Goal: Task Accomplishment & Management: Complete application form

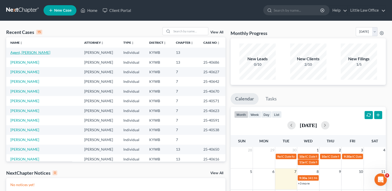
click at [17, 54] on link "Agent, Stevie" at bounding box center [30, 52] width 40 height 4
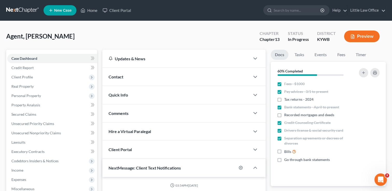
scroll to position [1541, 0]
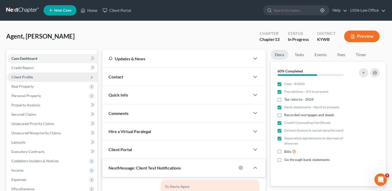
click at [20, 77] on span "Client Profile" at bounding box center [21, 77] width 21 height 4
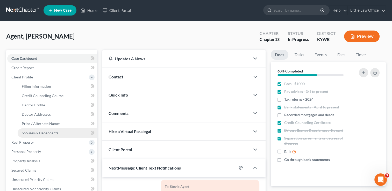
click at [39, 134] on span "Spouses & Dependents" at bounding box center [40, 133] width 36 height 4
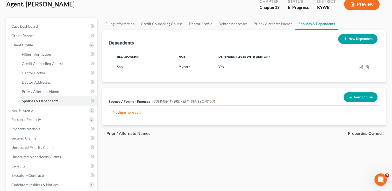
scroll to position [35, 0]
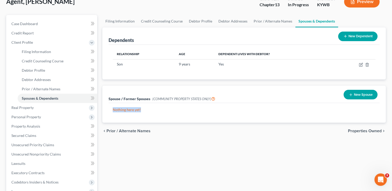
drag, startPoint x: 394, startPoint y: 121, endPoint x: 392, endPoint y: 90, distance: 31.4
click at [392, 90] on html "Home New Case Client Portal Little Law Office kristi@littlelawofficeky.com My A…" at bounding box center [196, 135] width 392 height 340
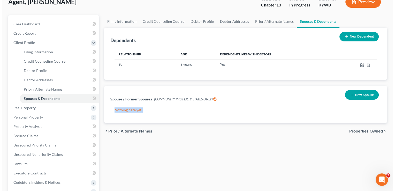
scroll to position [0, 0]
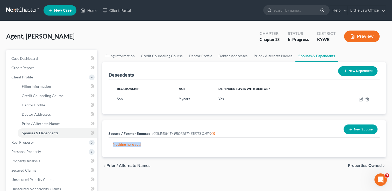
click at [361, 37] on button "Preview" at bounding box center [361, 37] width 35 height 12
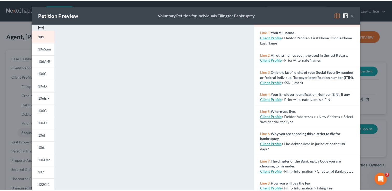
scroll to position [34, 0]
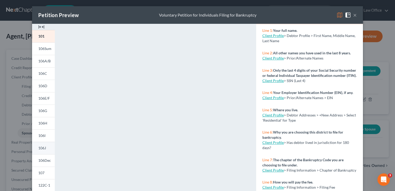
click at [40, 148] on span "106J" at bounding box center [42, 148] width 8 height 4
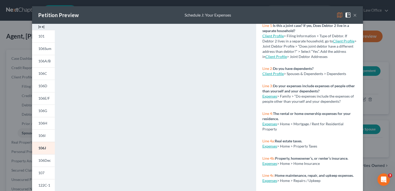
click at [354, 14] on button "×" at bounding box center [356, 15] width 4 height 6
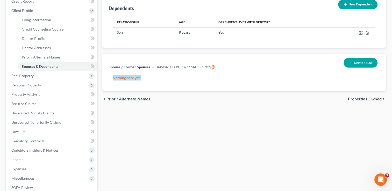
scroll to position [96, 0]
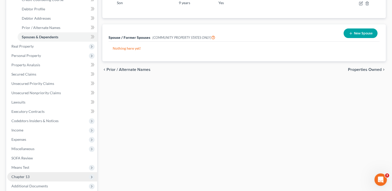
click at [27, 178] on span "Chapter 13" at bounding box center [20, 176] width 18 height 4
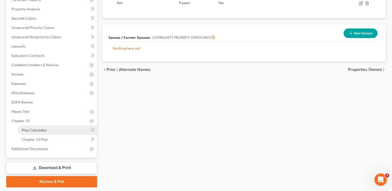
click at [36, 130] on span "Plan Calculator" at bounding box center [34, 130] width 25 height 4
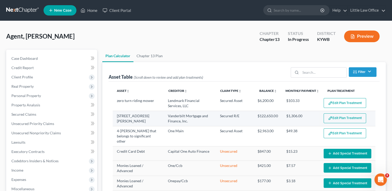
select select "59"
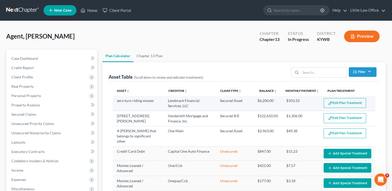
click at [342, 103] on button "Edit Plan Treatment" at bounding box center [344, 103] width 42 height 10
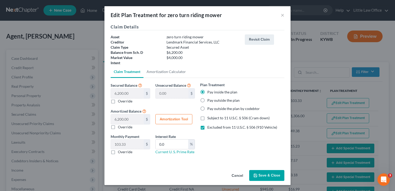
click at [216, 101] on label "Pay outside the plan" at bounding box center [224, 100] width 32 height 5
click at [213, 101] on input "Pay outside the plan" at bounding box center [211, 99] width 3 height 3
radio input "true"
click at [272, 177] on button "Save & Close" at bounding box center [267, 175] width 35 height 11
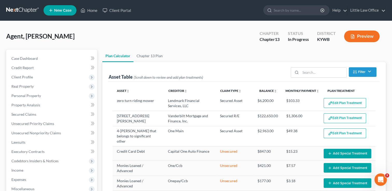
select select "59"
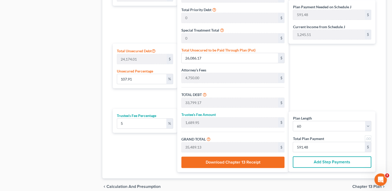
scroll to position [312, 0]
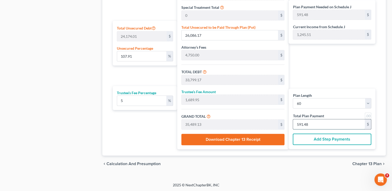
click at [312, 125] on input "591.48" at bounding box center [329, 124] width 72 height 10
type input "0"
type input "342.85"
type input "17.14"
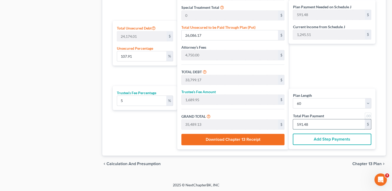
type input "360.00"
type input "6"
type input "3,428.57"
type input "171.42"
type input "3,600.00"
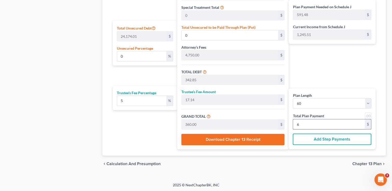
type input "60"
type input "109.92"
type input "26,572.71"
type input "34,285.71"
type input "1,714.28"
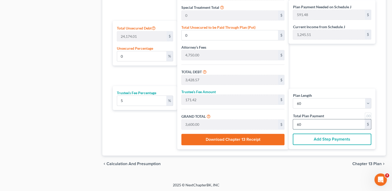
type input "36,000.00"
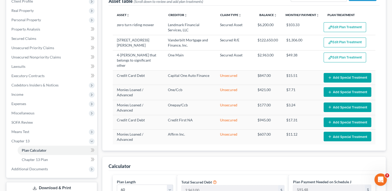
scroll to position [74, 0]
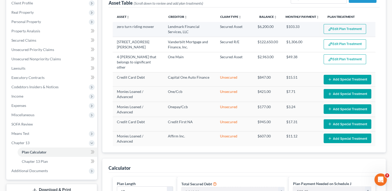
type input "600"
click at [328, 31] on img "button" at bounding box center [330, 29] width 4 height 4
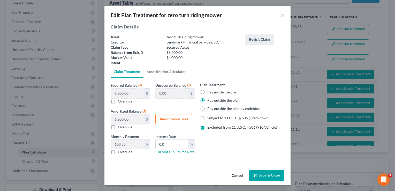
click at [219, 91] on label "Pay inside the plan" at bounding box center [223, 92] width 30 height 5
click at [213, 91] on input "Pay inside the plan" at bounding box center [211, 91] width 3 height 3
radio input "true"
click at [274, 182] on div "Cancel Save & Close" at bounding box center [198, 176] width 186 height 17
click at [273, 179] on button "Save & Close" at bounding box center [267, 175] width 35 height 11
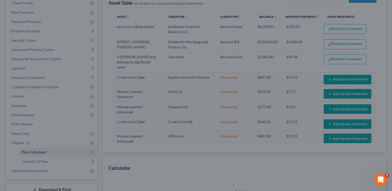
select select "59"
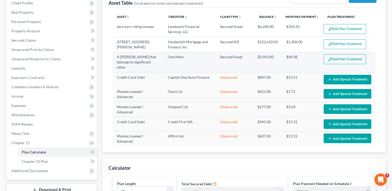
click at [348, 59] on button "Edit Plan Treatment" at bounding box center [344, 59] width 42 height 10
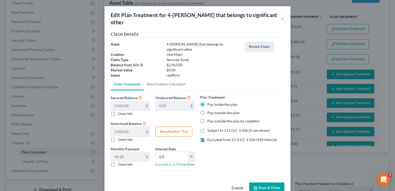
click at [216, 110] on label "Pay outside the plan" at bounding box center [224, 112] width 32 height 5
click at [213, 110] on input "Pay outside the plan" at bounding box center [211, 111] width 3 height 3
radio input "true"
click at [268, 182] on button "Save & Close" at bounding box center [267, 187] width 35 height 11
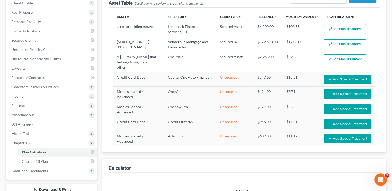
select select "59"
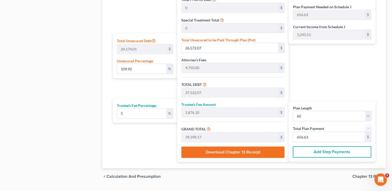
scroll to position [301, 0]
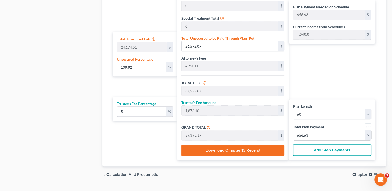
click at [328, 137] on input "656.63" at bounding box center [329, 135] width 72 height 10
type input "0"
type input "342.85"
type input "17.14"
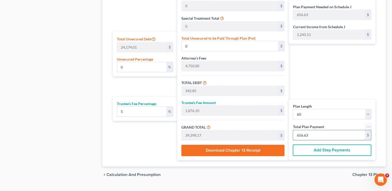
type input "360.00"
type input "6"
type input "3,428.57"
type input "171.42"
type input "3,600.00"
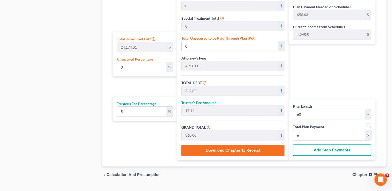
type input "60"
type input "96.53"
type input "23,335.71"
type input "34,285.71"
type input "1,714.28"
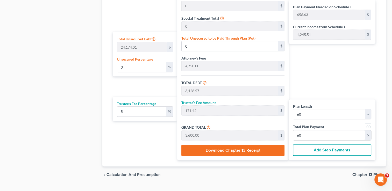
type input "36,000.00"
type input "600"
type input "0"
type input "3,428.57"
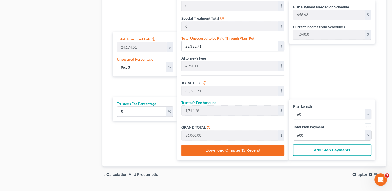
type input "171.42"
type input "3,600.00"
type input "60"
type input "342.85"
type input "17.14"
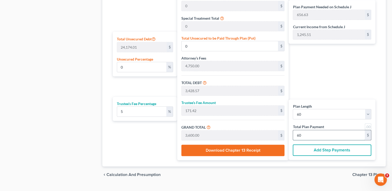
type input "360.00"
type input "6"
type input "3,428.57"
type input "171.42"
type input "3,600.00"
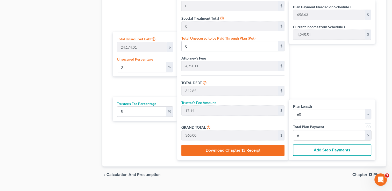
type input "60"
type input "97.71"
type input "23,621.42"
type input "34,571.42"
type input "1,728.57"
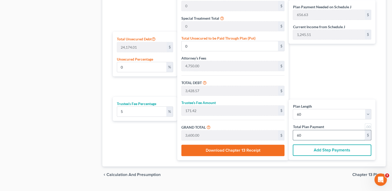
type input "36,300.00"
type input "605"
type input "0"
type input "3,428.57"
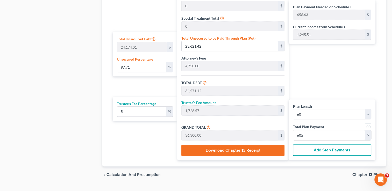
type input "171.42"
type input "3,600.00"
type input "60"
type input "342.85"
type input "17.14"
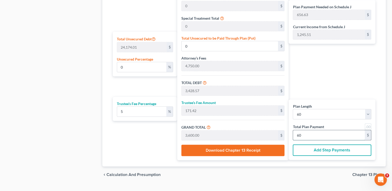
type input "360.00"
type input "6"
type input "3,485.71"
type input "174.28"
type input "3,660.00"
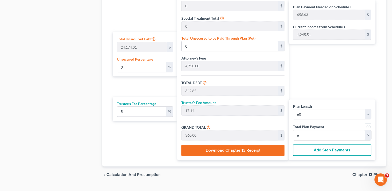
type input "61"
type input "98.90"
type input "23,907.14"
type input "34,857.14"
type input "1,742.85"
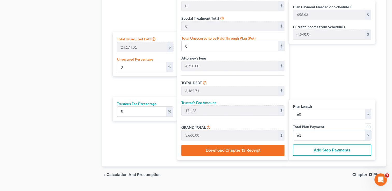
type input "36,600.00"
type input "610"
type input "0"
type input "3,485.71"
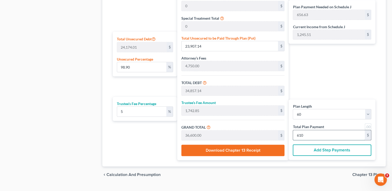
type input "174.28"
type input "3,660.00"
type input "61"
type input "342.85"
type input "17.14"
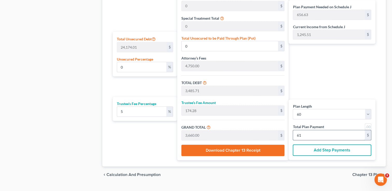
type input "360.00"
type input "6"
type input "3,485.71"
type input "174.28"
type input "3,660.00"
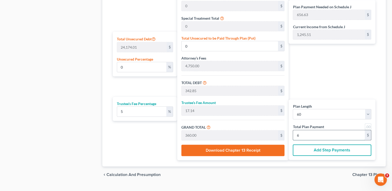
type input "61"
type input "100.08"
type input "24,192.85"
type input "35,142.85"
type input "1,757.14"
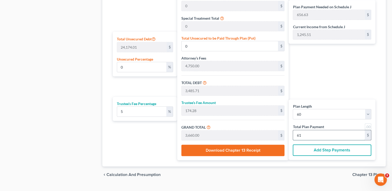
type input "36,900.00"
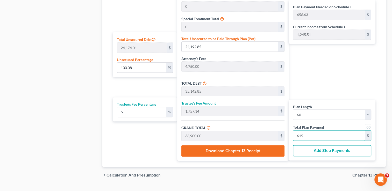
scroll to position [302, 0]
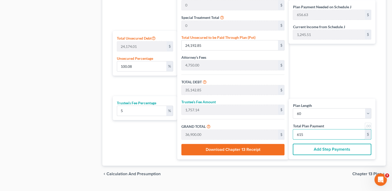
type input "615"
click at [332, 80] on div "Plan Payment Needed on Schedule J 656.63 $ Current Income from Schedule J 1,245…" at bounding box center [332, 54] width 89 height 210
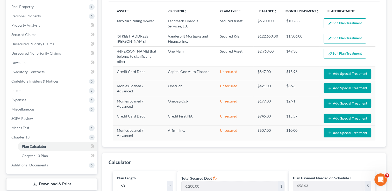
scroll to position [69, 0]
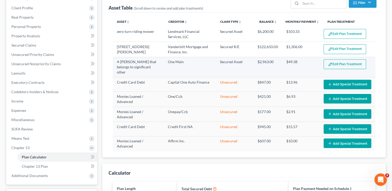
click at [347, 62] on button "Edit Plan Treatment" at bounding box center [344, 64] width 42 height 10
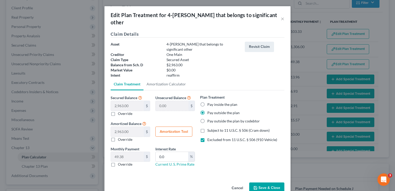
click at [274, 182] on button "Save & Close" at bounding box center [267, 187] width 35 height 11
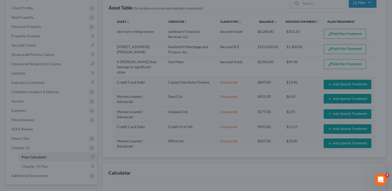
select select "59"
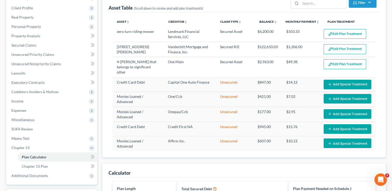
scroll to position [85, 0]
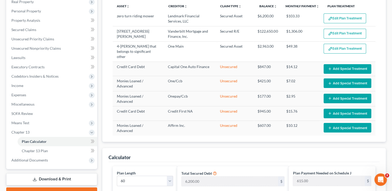
click at [386, 110] on div "Plan Calculator Chapter 13 Plan Asset Table (Scroll down to review and add plan…" at bounding box center [244, 182] width 288 height 434
drag, startPoint x: 390, startPoint y: 102, endPoint x: 390, endPoint y: 113, distance: 11.4
click at [390, 113] on div "Agent, Stevie Upgraded Chapter Chapter 13 Status In Progress District KYWB Prev…" at bounding box center [196, 172] width 392 height 473
click at [64, 152] on link "Chapter 13 Plan" at bounding box center [57, 150] width 79 height 9
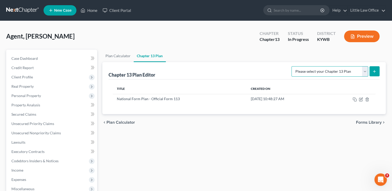
click at [363, 74] on select "Please select your Chapter 13 Plan National Form Plan - Official Form 113" at bounding box center [329, 71] width 77 height 10
select select "0"
click at [293, 66] on select "Please select your Chapter 13 Plan National Form Plan - Official Form 113" at bounding box center [329, 71] width 77 height 10
click at [375, 73] on icon "submit" at bounding box center [374, 71] width 4 height 4
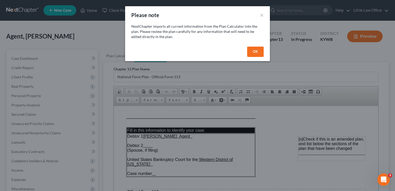
click at [253, 56] on button "OK" at bounding box center [255, 52] width 17 height 10
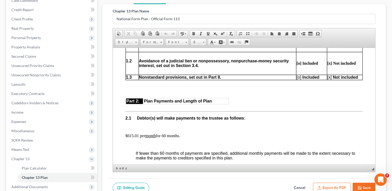
scroll to position [248, 0]
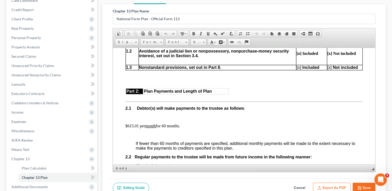
click at [135, 128] on p "$615.01 per month for 60 months." at bounding box center [243, 125] width 237 height 5
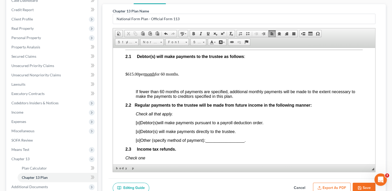
scroll to position [302, 0]
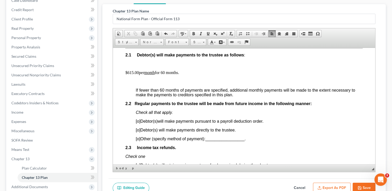
click at [139, 123] on span "[o]" at bounding box center [138, 121] width 5 height 4
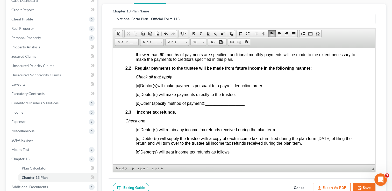
scroll to position [343, 0]
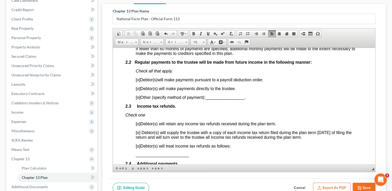
click at [138, 126] on span "[o]" at bounding box center [138, 123] width 5 height 4
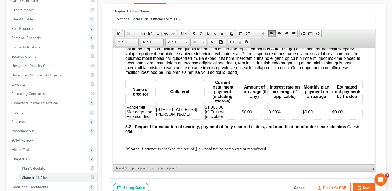
scroll to position [598, 0]
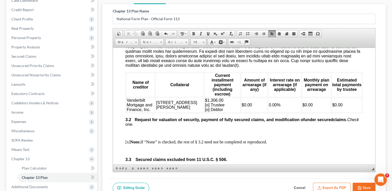
click at [205, 108] on span "$1,306.00 [o] Trustee [o] Debtor" at bounding box center [215, 105] width 20 height 14
click at [205, 107] on span "$1,306.00 [o] Trustee [x] Debtor" at bounding box center [215, 105] width 20 height 14
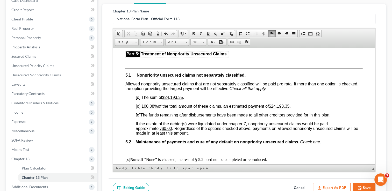
scroll to position [1171, 0]
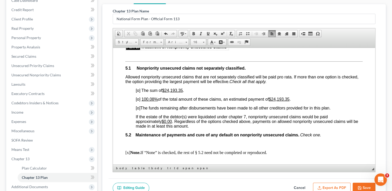
click at [138, 101] on span "[o]" at bounding box center [138, 99] width 5 height 4
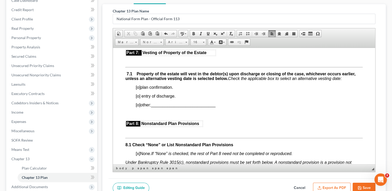
scroll to position [1406, 0]
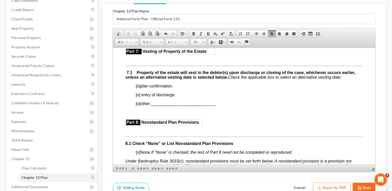
click at [137, 88] on span "[o]" at bounding box center [138, 86] width 5 height 4
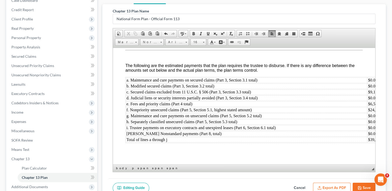
scroll to position [1755, 0]
click at [362, 186] on button "Save" at bounding box center [363, 188] width 23 height 11
select select "0"
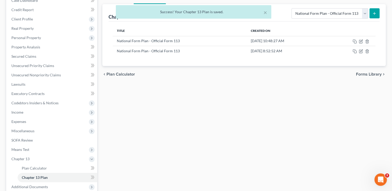
scroll to position [0, 0]
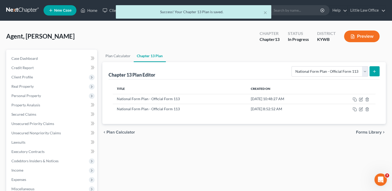
click at [373, 12] on div "× Success! Your Chapter 13 Plan is saved." at bounding box center [193, 13] width 392 height 16
click at [265, 13] on div at bounding box center [268, 10] width 10 height 10
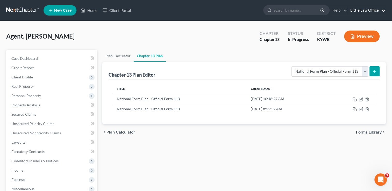
click at [372, 10] on link "Little Law Office" at bounding box center [366, 10] width 38 height 9
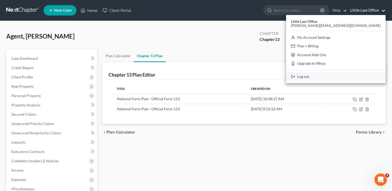
click at [352, 77] on link "Log out" at bounding box center [335, 76] width 99 height 9
